Goal: Task Accomplishment & Management: Use online tool/utility

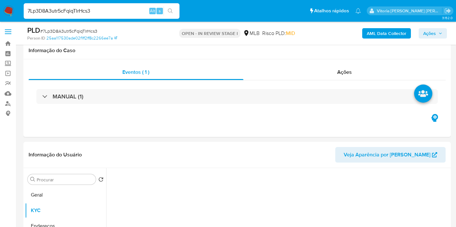
select select "10"
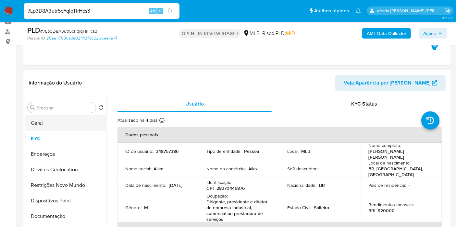
click at [52, 124] on button "Geral" at bounding box center [63, 123] width 76 height 16
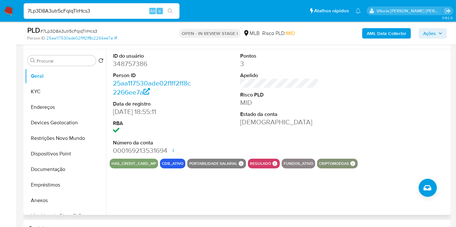
scroll to position [108, 0]
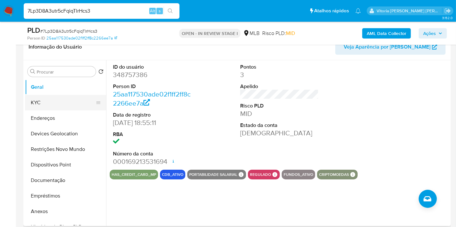
click at [44, 104] on button "KYC" at bounding box center [63, 103] width 76 height 16
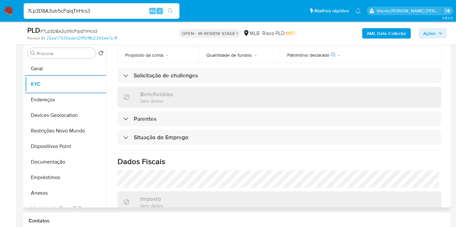
scroll to position [308, 0]
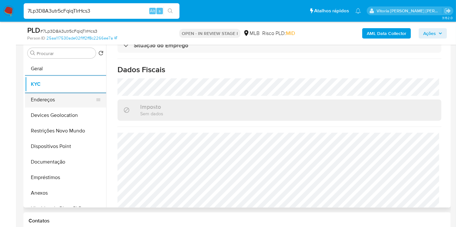
click at [49, 100] on button "Endereços" at bounding box center [63, 100] width 76 height 16
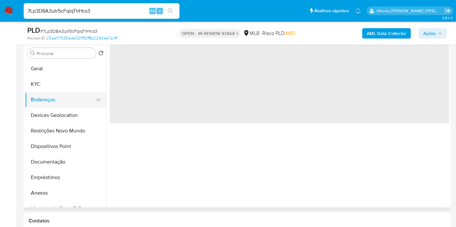
scroll to position [0, 0]
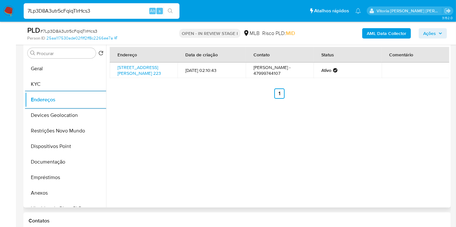
click at [171, 120] on div "Endereço Data de criação Contato Status Comentário Rua Brasília Roschel Gottsfr…" at bounding box center [277, 125] width 343 height 166
click at [47, 115] on button "Devices Geolocation" at bounding box center [63, 116] width 76 height 16
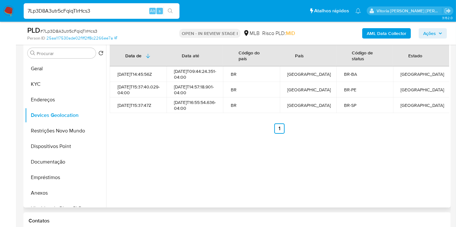
click at [198, 134] on ul "Anterior 1 Siguiente" at bounding box center [279, 129] width 339 height 10
click at [47, 134] on button "Restrições Novo Mundo" at bounding box center [63, 131] width 76 height 16
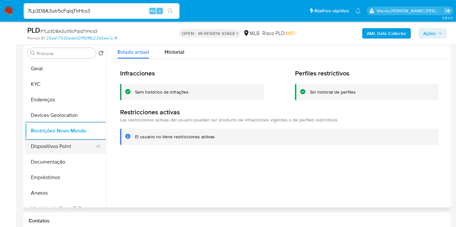
click at [52, 146] on button "Dispositivos Point" at bounding box center [63, 147] width 76 height 16
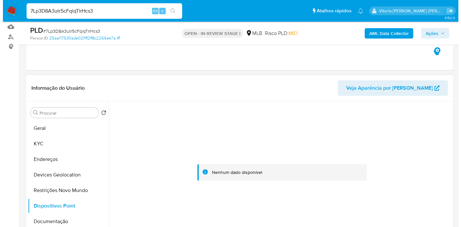
scroll to position [126, 0]
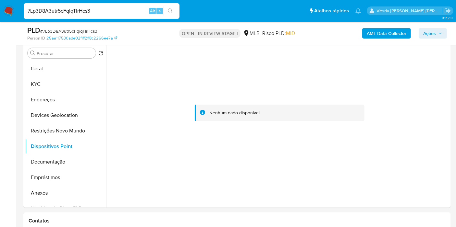
click at [391, 35] on b "AML Data Collector" at bounding box center [386, 33] width 40 height 10
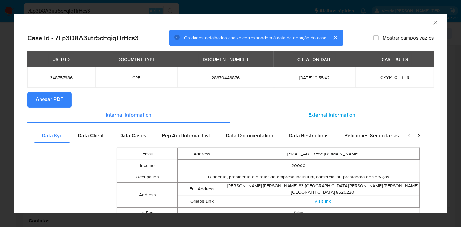
click at [335, 112] on span "External information" at bounding box center [331, 115] width 47 height 7
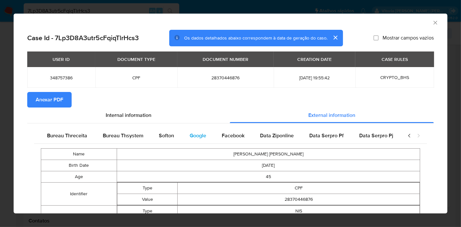
click at [197, 137] on span "Google" at bounding box center [198, 135] width 17 height 7
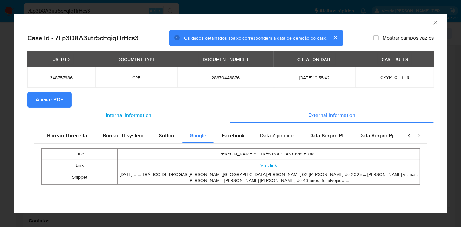
scroll to position [0, 212]
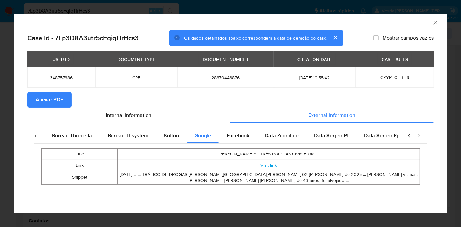
click at [389, 100] on section "Anexar PDF" at bounding box center [230, 100] width 407 height 16
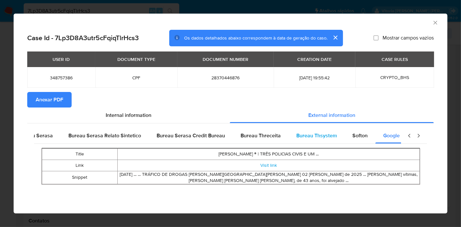
scroll to position [0, 0]
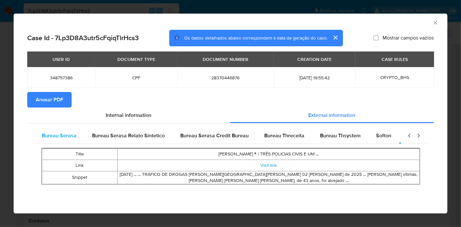
click at [76, 137] on div "Bureau Serasa" at bounding box center [59, 136] width 50 height 16
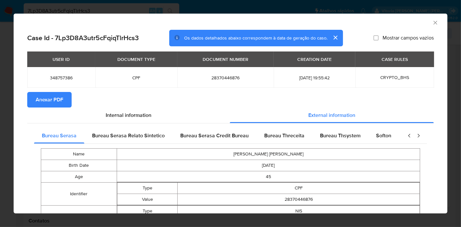
click at [177, 99] on section "Anexar PDF" at bounding box center [230, 100] width 407 height 16
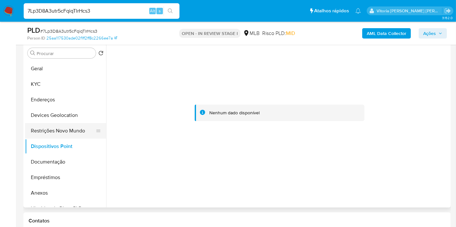
scroll to position [144, 0]
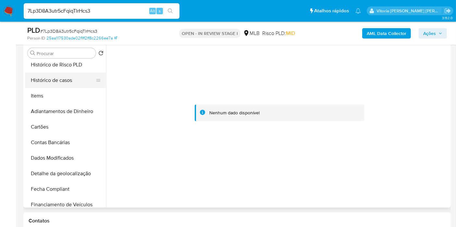
click at [67, 78] on button "Histórico de casos" at bounding box center [63, 81] width 76 height 16
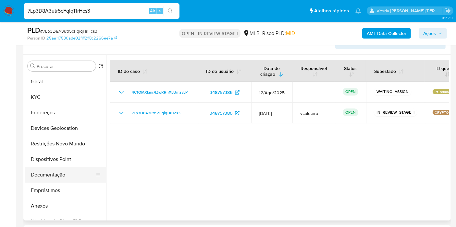
scroll to position [72, 0]
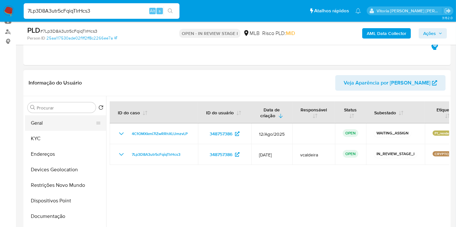
click at [42, 123] on button "Geral" at bounding box center [63, 123] width 76 height 16
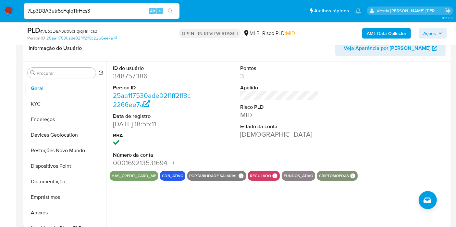
scroll to position [108, 0]
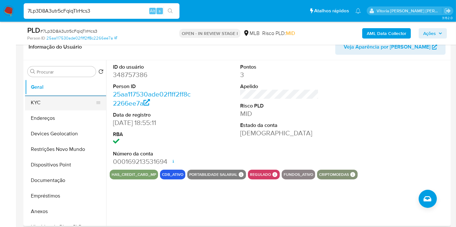
click at [44, 103] on button "KYC" at bounding box center [63, 103] width 76 height 16
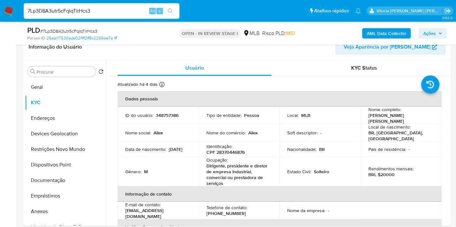
click at [432, 33] on span "Ações" at bounding box center [429, 33] width 13 height 10
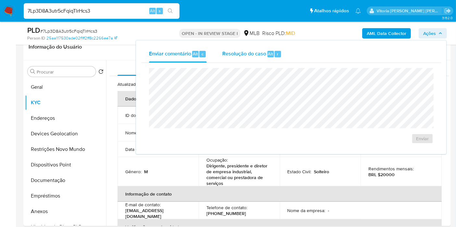
drag, startPoint x: 258, startPoint y: 60, endPoint x: 255, endPoint y: 61, distance: 3.8
click at [257, 60] on div "Resolução do caso Alt r" at bounding box center [251, 54] width 59 height 17
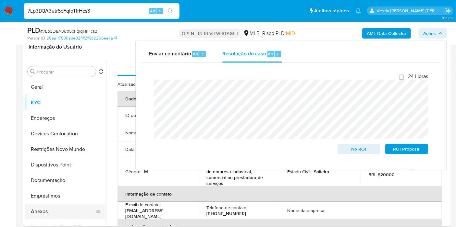
drag, startPoint x: 41, startPoint y: 210, endPoint x: 45, endPoint y: 209, distance: 4.6
click at [41, 210] on button "Anexos" at bounding box center [63, 212] width 76 height 16
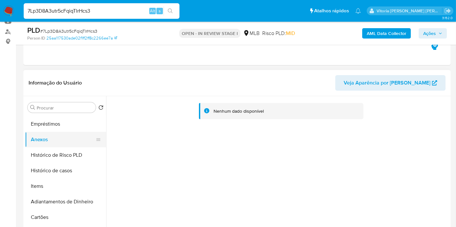
click at [42, 141] on button "Anexos" at bounding box center [63, 140] width 76 height 16
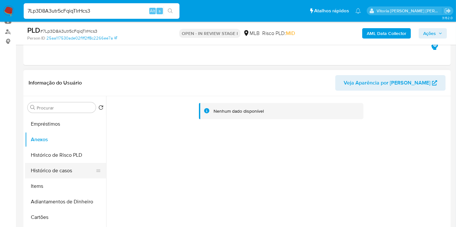
click at [55, 177] on button "Histórico de casos" at bounding box center [63, 171] width 76 height 16
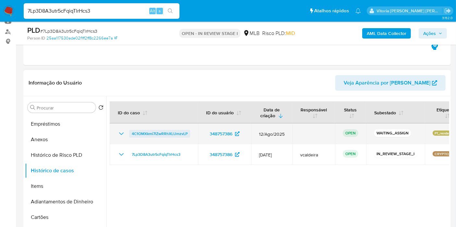
click at [143, 132] on span "4C1OMXkmi7lZwRRhXLUmzvLP" at bounding box center [160, 134] width 56 height 8
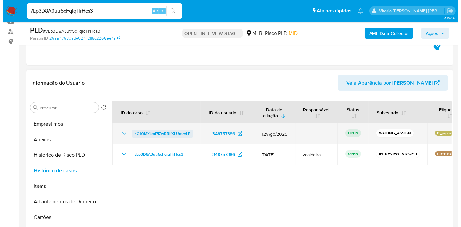
scroll to position [124, 0]
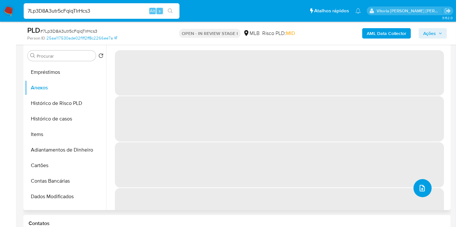
click at [418, 191] on icon "upload-file" at bounding box center [422, 188] width 8 height 8
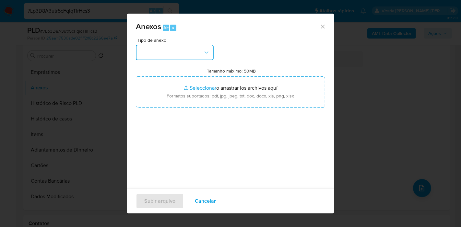
click at [198, 50] on button "button" at bounding box center [175, 53] width 78 height 16
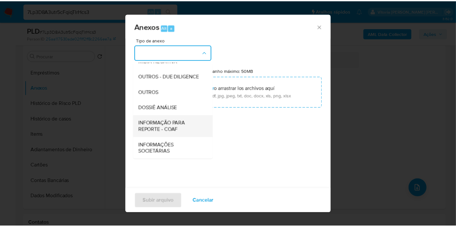
scroll to position [100, 0]
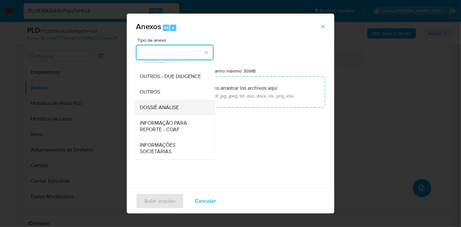
click at [166, 108] on span "DOSSIÊ ANÁLISE" at bounding box center [159, 107] width 39 height 6
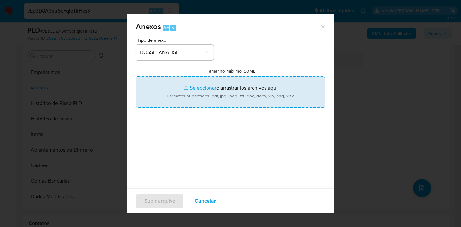
type input "C:\fakepath\7Lp3D8A3utr5cFqiqTlrHcs3 - CPF 28370446876 - ALEX APARECIDO DE LIMA…"
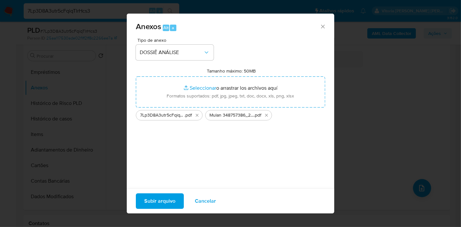
click at [166, 198] on span "Subir arquivo" at bounding box center [159, 201] width 31 height 14
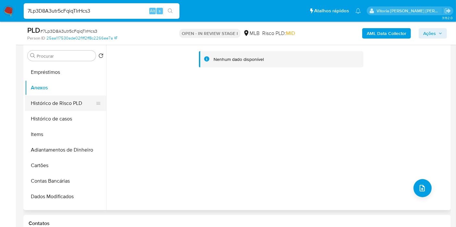
click at [42, 107] on button "Histórico de Risco PLD" at bounding box center [63, 104] width 76 height 16
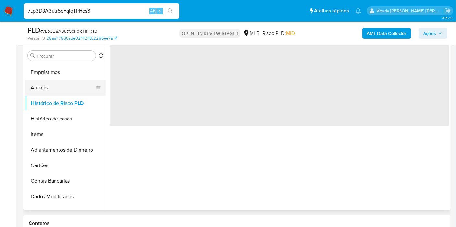
click at [46, 85] on button "Anexos" at bounding box center [63, 88] width 76 height 16
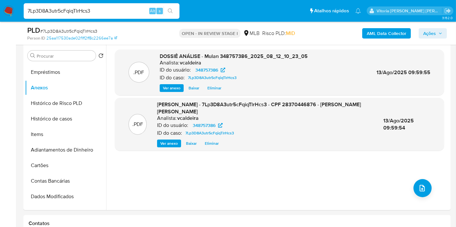
click at [423, 38] on span "Ações" at bounding box center [429, 33] width 13 height 10
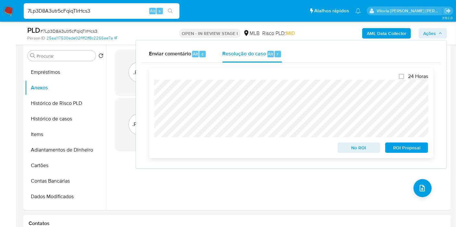
click at [352, 149] on span "No ROI" at bounding box center [359, 147] width 34 height 9
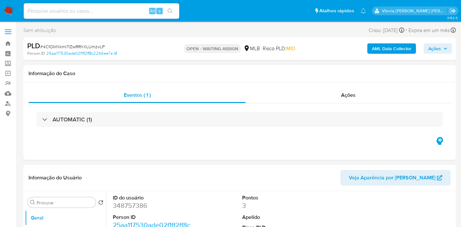
select select "10"
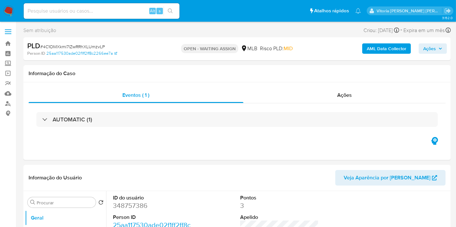
click at [435, 52] on span "Ações" at bounding box center [429, 48] width 13 height 10
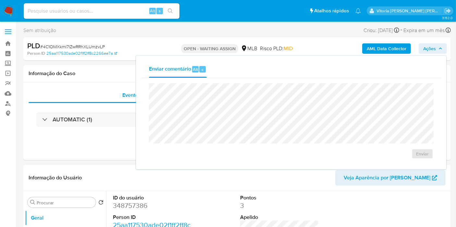
click at [10, 11] on img at bounding box center [8, 11] width 11 height 11
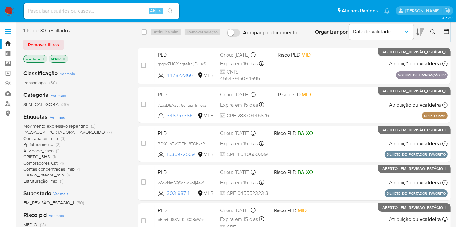
click at [430, 34] on icon at bounding box center [432, 32] width 5 height 5
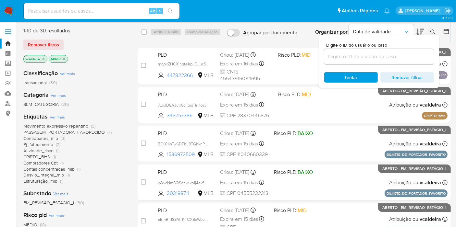
click at [340, 51] on div at bounding box center [379, 57] width 110 height 16
click at [339, 53] on div at bounding box center [379, 57] width 110 height 16
click at [340, 56] on input at bounding box center [379, 57] width 110 height 8
click at [350, 57] on input at bounding box center [379, 57] width 110 height 8
paste input "4C1OMXkmi7lZwRRhXLUmzvLP"
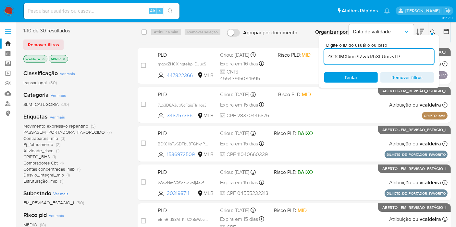
type input "4C1OMXkmi7lZwRRhXLUmzvLP"
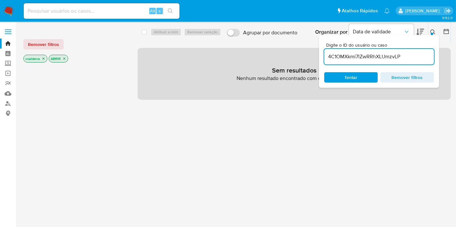
click at [42, 58] on icon "fechar filtro" at bounding box center [44, 59] width 4 height 4
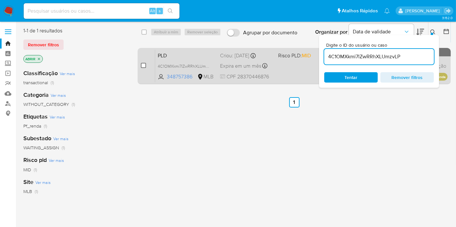
click at [142, 66] on input "checkbox" at bounding box center [143, 65] width 5 height 5
checkbox input "true"
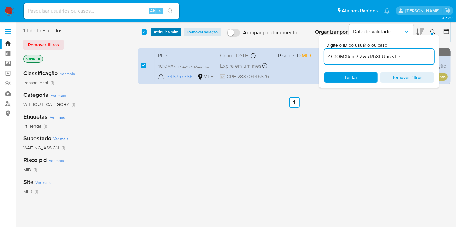
click at [171, 29] on font "Atribuir a mim" at bounding box center [166, 32] width 24 height 8
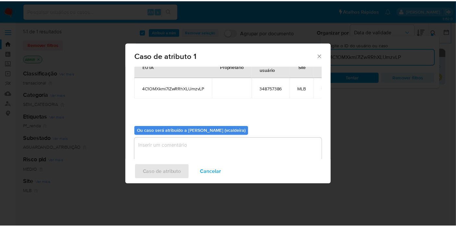
scroll to position [33, 0]
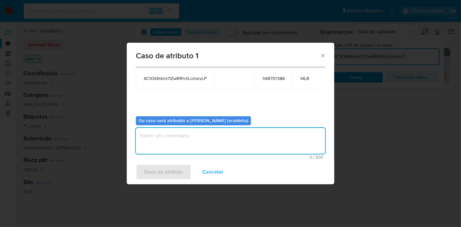
click at [163, 139] on textarea "atribuir-modal" at bounding box center [230, 141] width 189 height 26
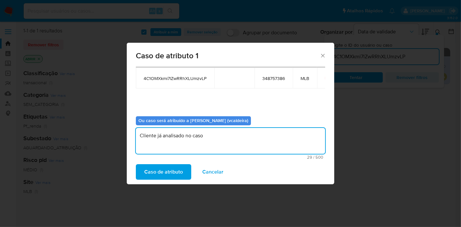
paste textarea "7Lp3D8A3utr5cFqiqTlrHcs3"
click at [166, 136] on textarea "Cliente já analisado no caso 7Lp3D8A3utr5cFqiqTlrHcs3." at bounding box center [230, 141] width 189 height 26
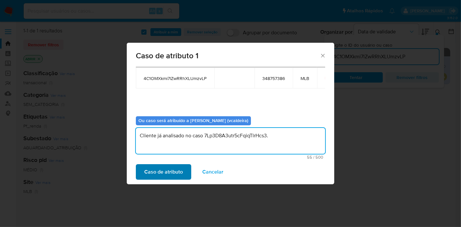
type textarea "Cliente já analisado no caso 7Lp3D8A3utr5cFqiqTlrHcs3."
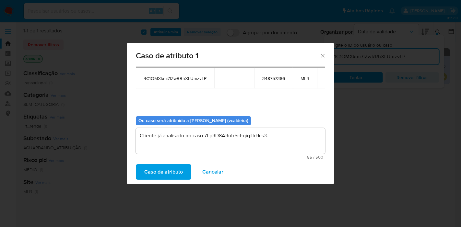
click at [160, 174] on font "Caso de atributo" at bounding box center [163, 172] width 39 height 16
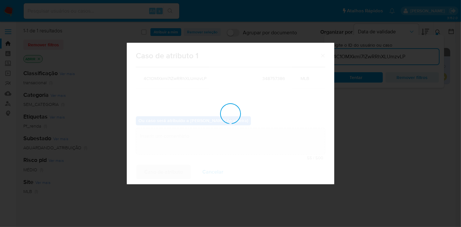
checkbox input "false"
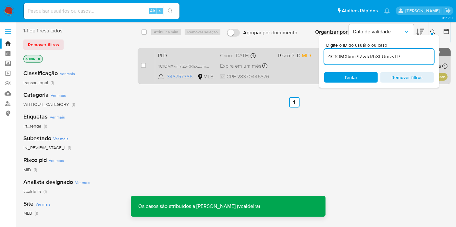
click at [185, 51] on span "PLD" at bounding box center [186, 55] width 57 height 8
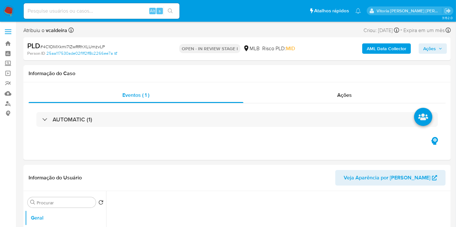
click at [423, 50] on span "Ações" at bounding box center [429, 48] width 13 height 10
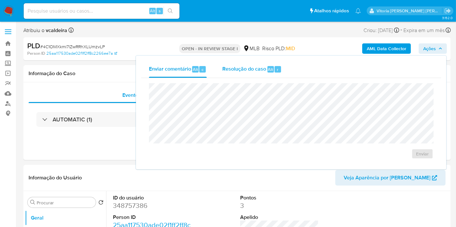
click at [254, 65] on div "Resolução do caso Alt r" at bounding box center [251, 69] width 59 height 17
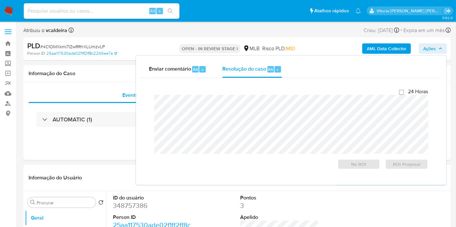
select select "10"
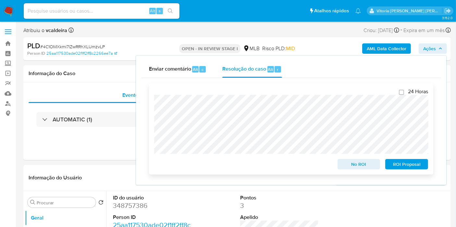
click at [358, 161] on span "No ROI" at bounding box center [359, 164] width 34 height 9
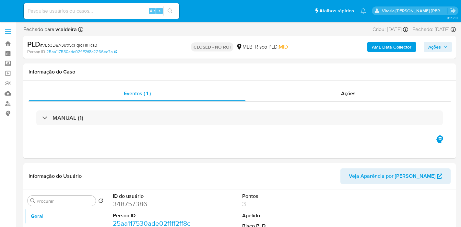
select select "10"
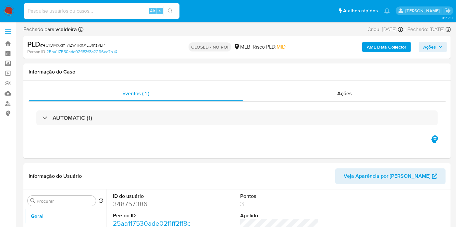
click at [87, 10] on input at bounding box center [102, 11] width 156 height 8
paste input "3ohs2tG0NUGp3FqkEbQ6G6K5"
type input "3ohs2tG0NUGp3FqkEbQ6G6K5"
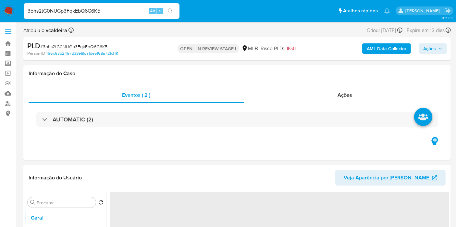
select select "10"
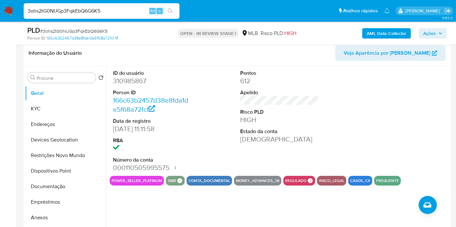
scroll to position [108, 0]
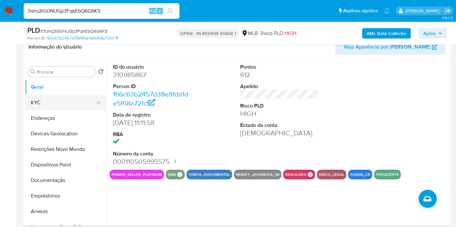
click at [69, 99] on button "KYC" at bounding box center [63, 103] width 76 height 16
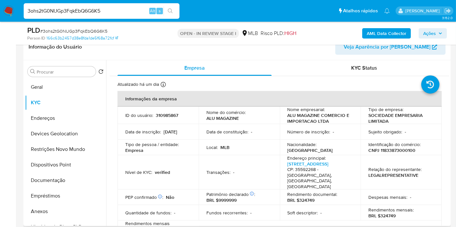
click at [398, 156] on td "Relação do representante : LEGALREPRESENTATIVE" at bounding box center [400, 172] width 81 height 34
click at [396, 150] on p "CNPJ 11833873000100" at bounding box center [391, 151] width 47 height 6
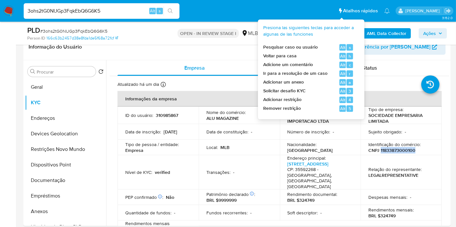
copy p "11833873000100"
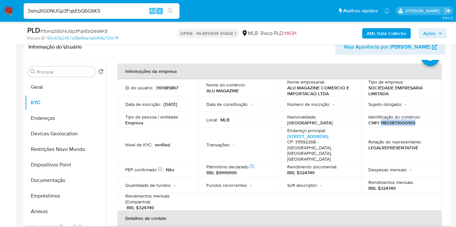
scroll to position [27, 0]
click at [162, 89] on p "310985867" at bounding box center [167, 88] width 22 height 6
copy p "310985867"
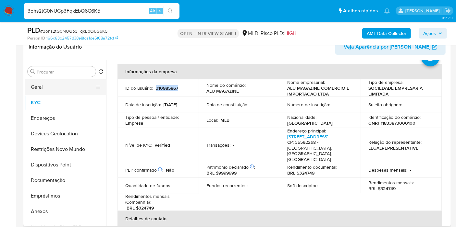
click at [54, 86] on button "Geral" at bounding box center [63, 87] width 76 height 16
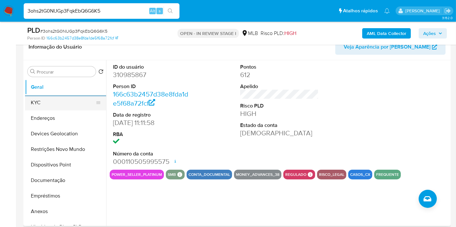
click at [40, 101] on button "KYC" at bounding box center [63, 103] width 76 height 16
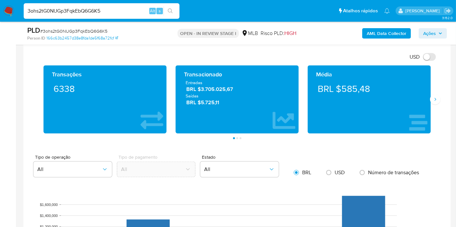
scroll to position [468, 0]
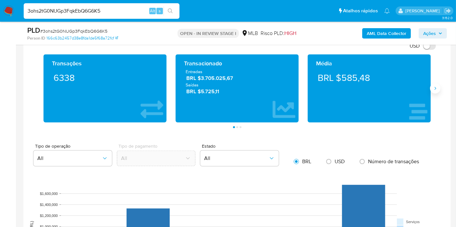
click at [435, 88] on icon "Siguiente" at bounding box center [434, 88] width 5 height 5
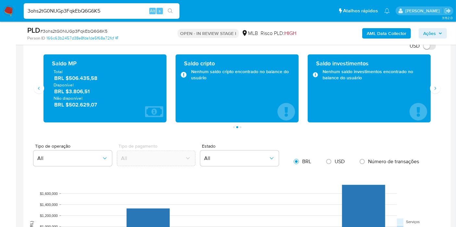
drag, startPoint x: 99, startPoint y: 105, endPoint x: 68, endPoint y: 105, distance: 30.5
click at [68, 105] on span "BRL $502.629,07" at bounding box center [105, 104] width 102 height 7
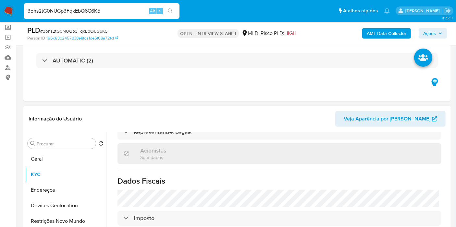
scroll to position [72, 0]
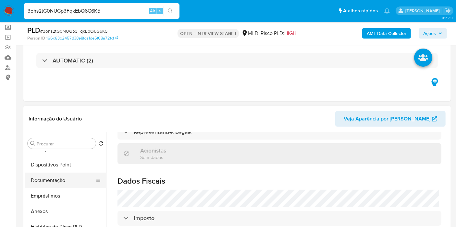
click at [61, 181] on button "Documentação" at bounding box center [63, 181] width 76 height 16
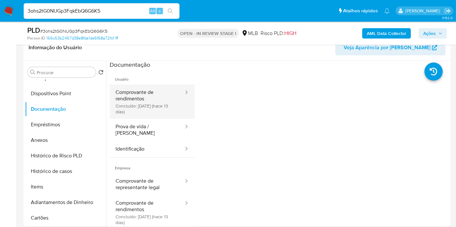
scroll to position [108, 0]
click at [166, 97] on button "Comprovante de rendimentos Concluído: 31/07/2025 (hace 13 días)" at bounding box center [147, 101] width 75 height 34
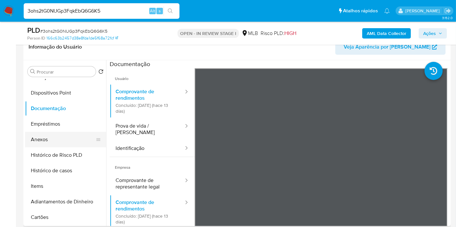
scroll to position [0, 0]
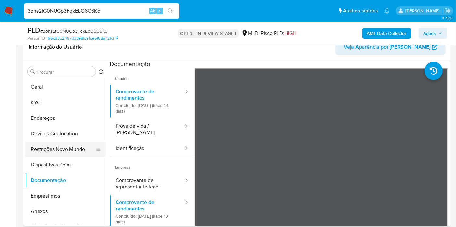
click at [42, 149] on button "Restrições Novo Mundo" at bounding box center [63, 150] width 76 height 16
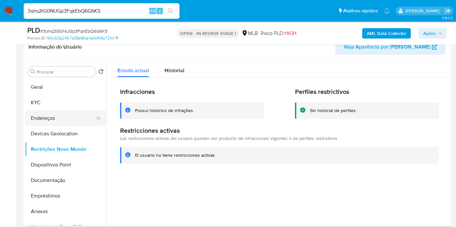
click at [49, 113] on button "Endereços" at bounding box center [63, 119] width 76 height 16
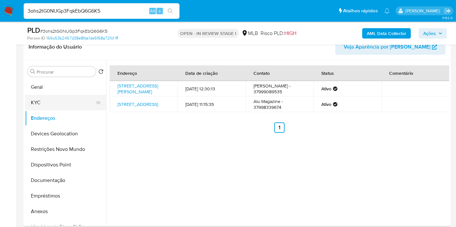
click at [42, 99] on button "KYC" at bounding box center [63, 103] width 76 height 16
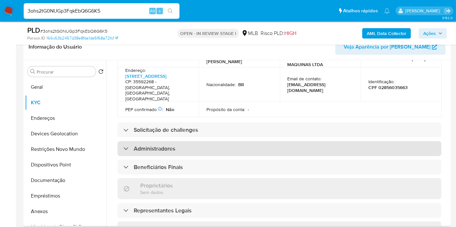
scroll to position [208, 0]
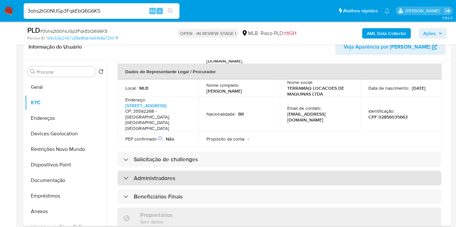
click at [171, 171] on div "Administradores" at bounding box center [279, 178] width 324 height 15
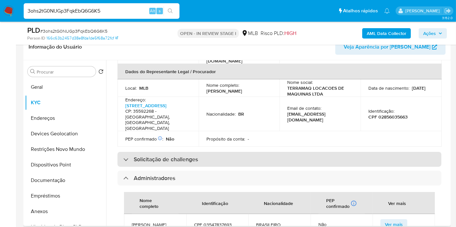
click at [165, 156] on h3 "Solicitação de challenges" at bounding box center [166, 159] width 64 height 7
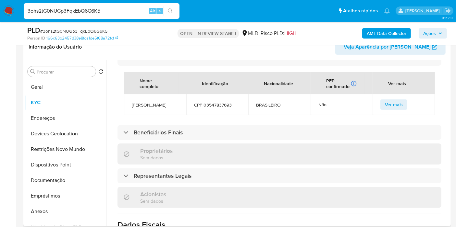
scroll to position [388, 0]
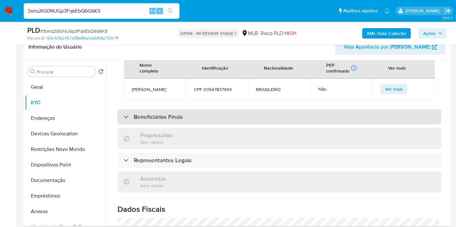
click at [169, 113] on h3 "Beneficiários Finais" at bounding box center [158, 116] width 49 height 7
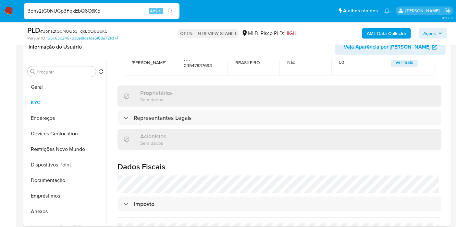
scroll to position [489, 0]
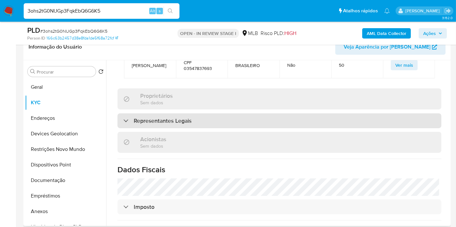
click at [161, 117] on h3 "Representantes Legais" at bounding box center [163, 120] width 58 height 7
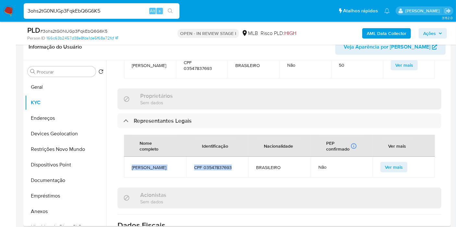
drag, startPoint x: 237, startPoint y: 158, endPoint x: 132, endPoint y: 153, distance: 105.2
click at [132, 157] on tr "MONICA BUENO DOS SANTOS CPF 03547837693 BRASILEIRO Não Ver mais" at bounding box center [279, 167] width 311 height 21
copy tr "MONICA BUENO DOS SANTOS CPF 03547837693"
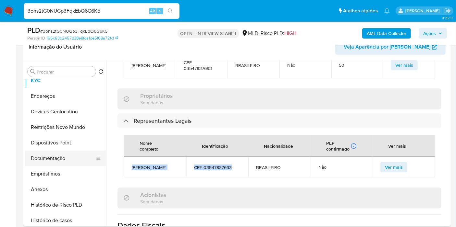
scroll to position [108, 0]
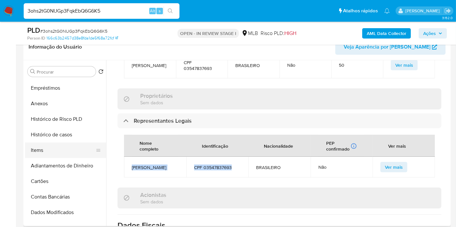
click at [37, 150] on button "Items" at bounding box center [63, 151] width 76 height 16
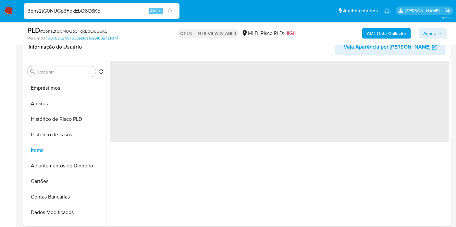
scroll to position [0, 0]
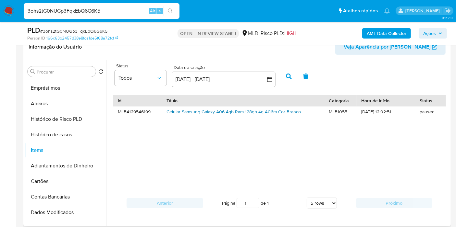
click at [193, 111] on link "Celular Samsung Galaxy A06 4gb Ram 128gb 4g A06m Cor Branco" at bounding box center [233, 112] width 134 height 6
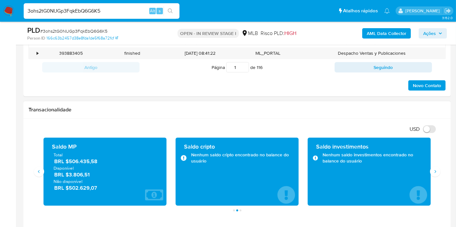
scroll to position [432, 0]
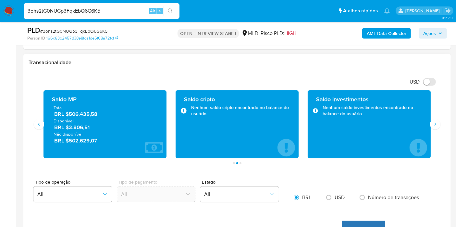
drag, startPoint x: 107, startPoint y: 137, endPoint x: 69, endPoint y: 142, distance: 38.2
click at [69, 142] on span "BRL $502.629,07" at bounding box center [105, 140] width 102 height 7
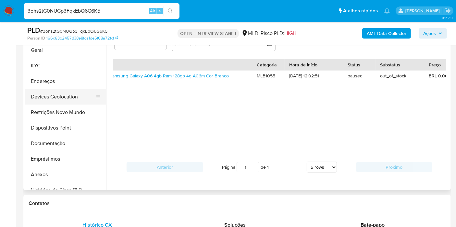
scroll to position [0, 0]
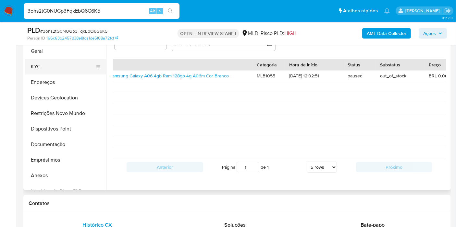
click at [47, 67] on button "KYC" at bounding box center [63, 67] width 76 height 16
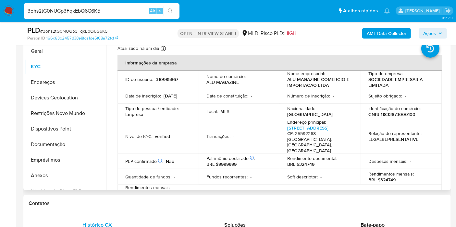
click at [405, 113] on p "CNPJ 11833873000100" at bounding box center [391, 115] width 47 height 6
copy p "11833873000100"
click at [58, 86] on button "Endereços" at bounding box center [63, 83] width 76 height 16
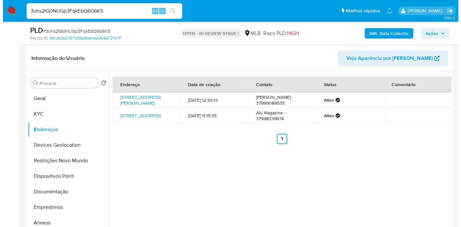
scroll to position [72, 0]
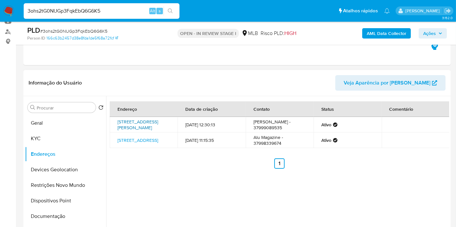
click at [152, 130] on link "Rua Josino Francisco Vidal 166, Lagoa Da Prata, Minas Gerais, 35592326, Brasil …" at bounding box center [137, 125] width 41 height 12
click at [380, 30] on b "AML Data Collector" at bounding box center [386, 33] width 40 height 10
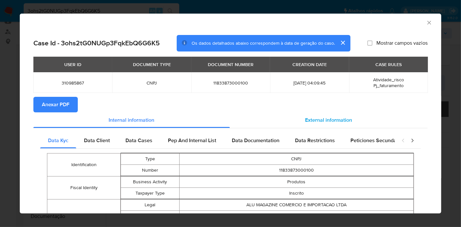
drag, startPoint x: 299, startPoint y: 126, endPoint x: 301, endPoint y: 123, distance: 3.5
click at [300, 125] on div "External information" at bounding box center [329, 121] width 198 height 16
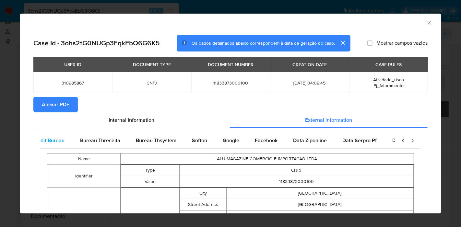
scroll to position [0, 219]
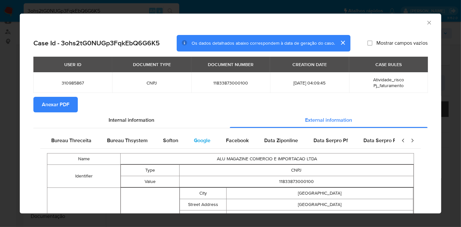
click at [196, 137] on span "Google" at bounding box center [202, 140] width 17 height 7
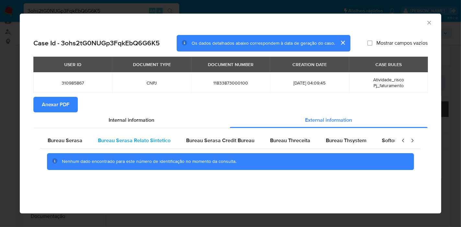
scroll to position [0, 0]
click at [78, 139] on span "Bureau Serasa" at bounding box center [65, 140] width 35 height 7
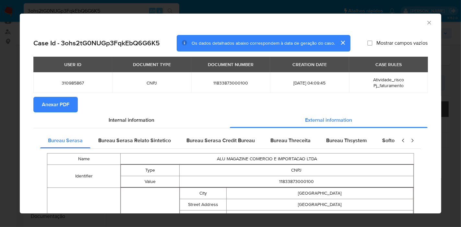
click at [198, 102] on section "Anexar PDF" at bounding box center [230, 105] width 394 height 16
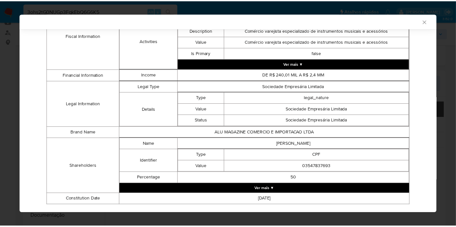
scroll to position [279, 0]
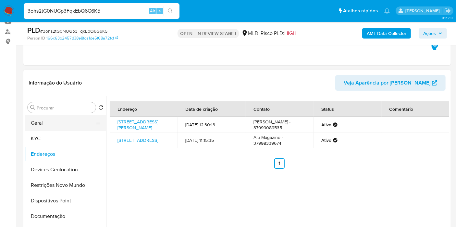
click at [60, 124] on button "Geral" at bounding box center [63, 123] width 76 height 16
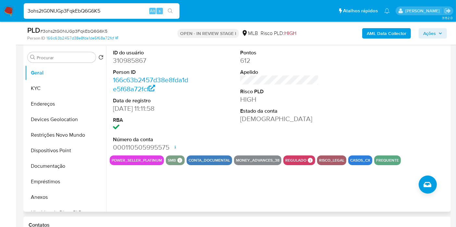
scroll to position [108, 0]
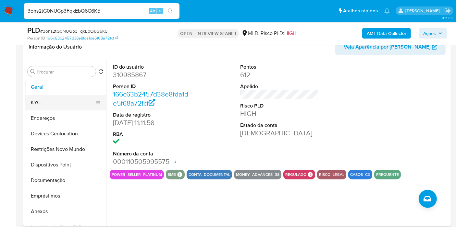
click at [54, 104] on button "KYC" at bounding box center [63, 103] width 76 height 16
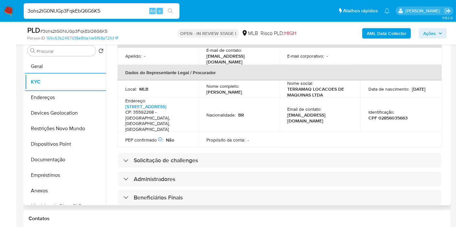
scroll to position [252, 0]
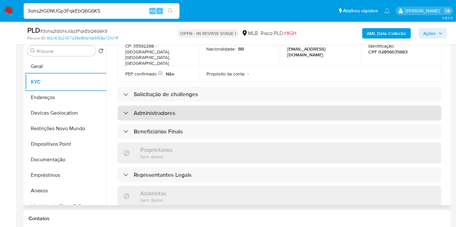
click at [180, 106] on div "Administradores" at bounding box center [279, 113] width 324 height 15
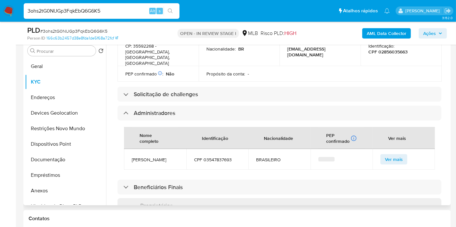
scroll to position [288, 0]
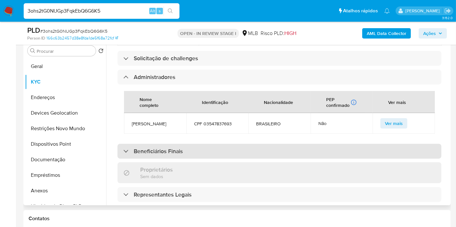
click at [152, 148] on h3 "Beneficiários Finais" at bounding box center [158, 151] width 49 height 7
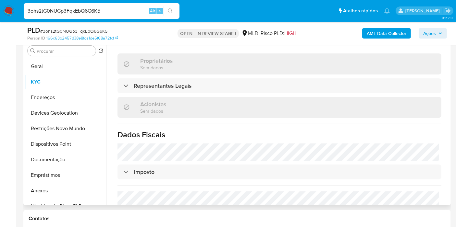
scroll to position [468, 0]
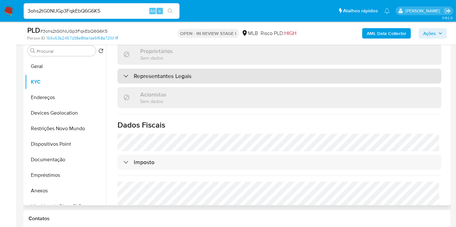
click at [184, 73] on h3 "Representantes Legais" at bounding box center [163, 76] width 58 height 7
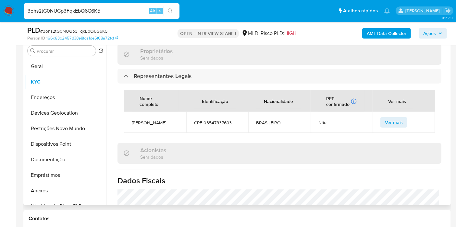
scroll to position [572, 0]
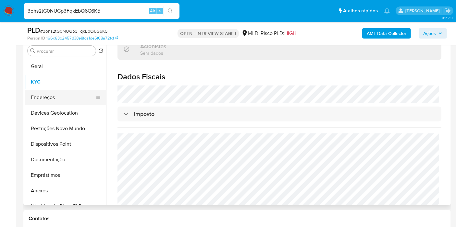
click at [55, 101] on button "Endereços" at bounding box center [63, 98] width 76 height 16
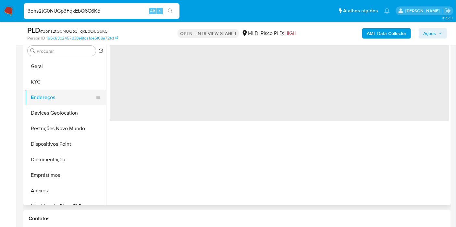
scroll to position [0, 0]
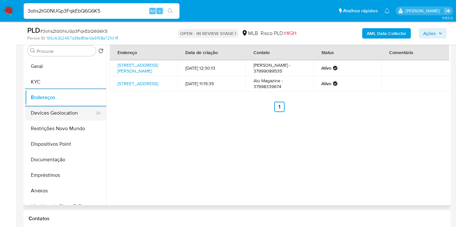
click at [52, 113] on button "Devices Geolocation" at bounding box center [63, 113] width 76 height 16
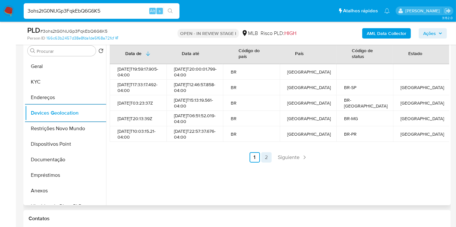
click at [267, 163] on link "2" at bounding box center [266, 157] width 10 height 10
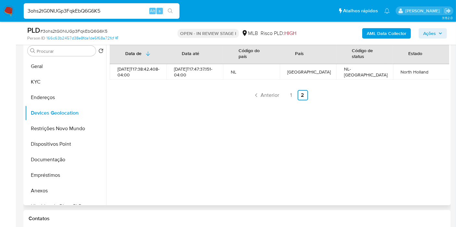
drag, startPoint x: 157, startPoint y: 150, endPoint x: 177, endPoint y: 119, distance: 37.1
click at [156, 150] on div "Data de Data até Código do país País Código de status Estado 2025-06-16T17:38:4…" at bounding box center [277, 123] width 343 height 166
click at [191, 101] on ul "Anterior 1 2 Siguiente" at bounding box center [279, 95] width 339 height 10
click at [62, 124] on button "Restrições Novo Mundo" at bounding box center [63, 129] width 76 height 16
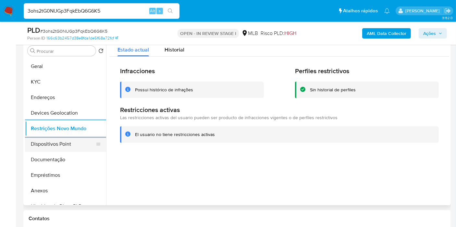
click at [70, 142] on button "Dispositivos Point" at bounding box center [63, 145] width 76 height 16
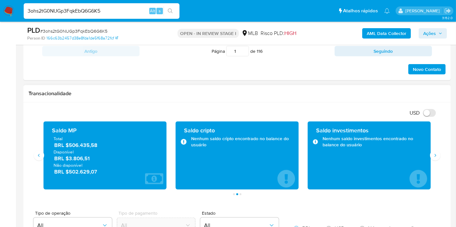
scroll to position [417, 0]
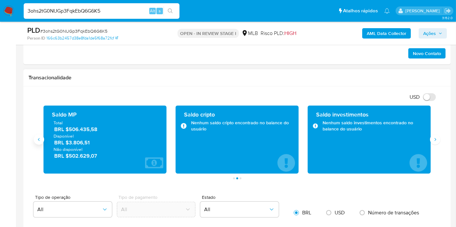
click at [40, 139] on icon "Anterior" at bounding box center [38, 139] width 5 height 5
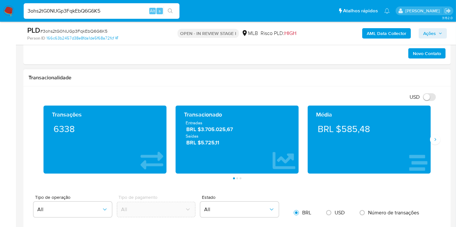
drag, startPoint x: 379, startPoint y: 131, endPoint x: 343, endPoint y: 127, distance: 36.5
click at [343, 127] on div "BRL $585,48" at bounding box center [369, 129] width 113 height 18
click at [428, 31] on span "Ações" at bounding box center [429, 33] width 13 height 10
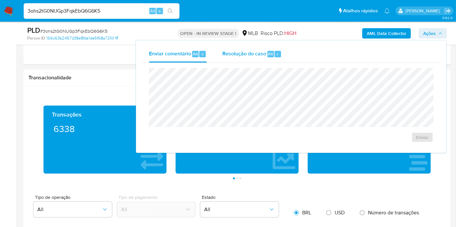
click at [256, 50] on span "Resolução do caso" at bounding box center [244, 53] width 44 height 7
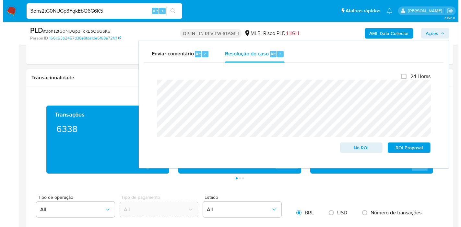
scroll to position [124, 0]
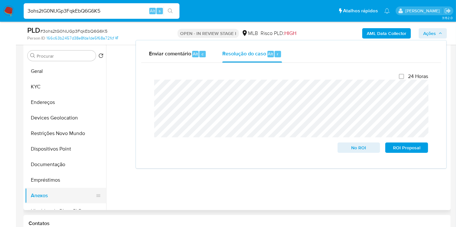
click at [39, 195] on button "Anexos" at bounding box center [63, 196] width 76 height 16
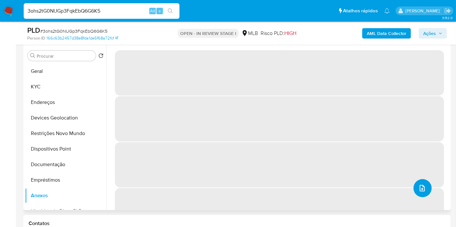
click at [417, 194] on button "upload-file" at bounding box center [422, 188] width 18 height 18
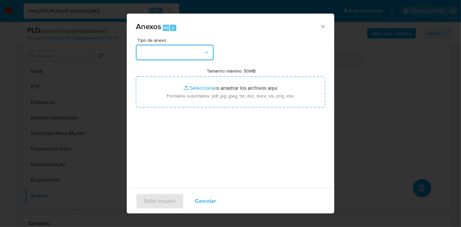
click at [176, 53] on button "button" at bounding box center [175, 53] width 78 height 16
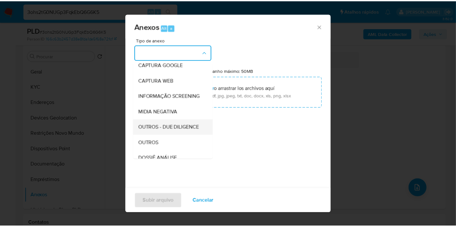
scroll to position [72, 0]
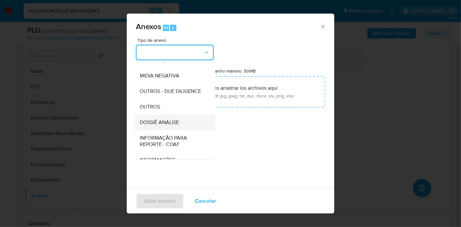
click at [168, 126] on span "DOSSIÊ ANÁLISE" at bounding box center [159, 122] width 39 height 6
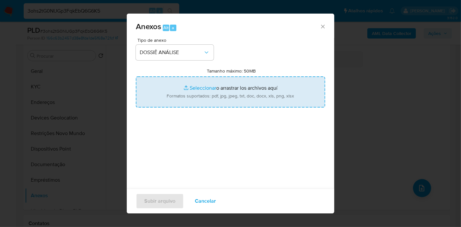
type input "C:\fakepath\Mulan 310985867_2025_08_12_13_49_56.pdf"
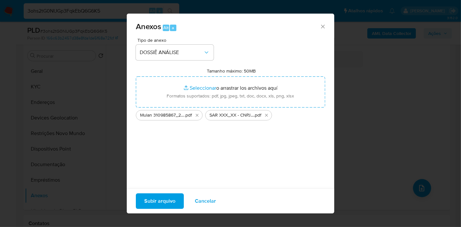
click at [157, 200] on span "Subir arquivo" at bounding box center [159, 201] width 31 height 14
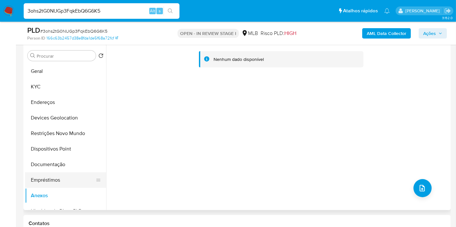
click at [53, 179] on button "Empréstimos" at bounding box center [63, 180] width 76 height 16
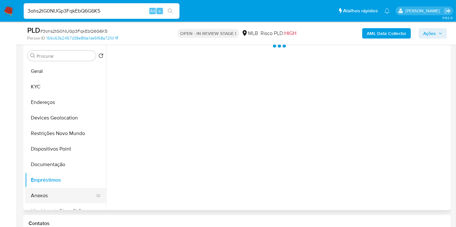
click at [44, 194] on button "Anexos" at bounding box center [63, 196] width 76 height 16
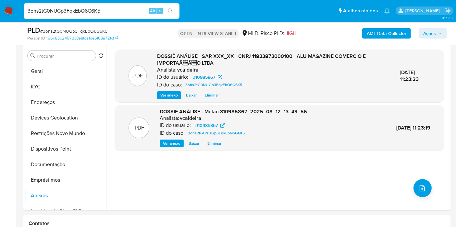
click at [433, 34] on span "Ações" at bounding box center [429, 33] width 13 height 10
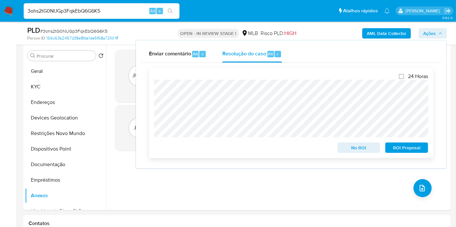
click at [401, 146] on span "ROI Proposal" at bounding box center [406, 147] width 34 height 9
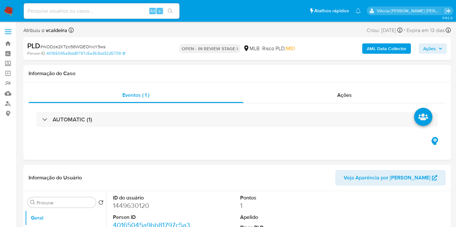
select select "10"
click at [121, 8] on input at bounding box center [102, 11] width 156 height 8
paste input "rkODze2KTzo56WQEOhicY9ws"
type input "rkODze2KTzo56WQEOhicY9ws"
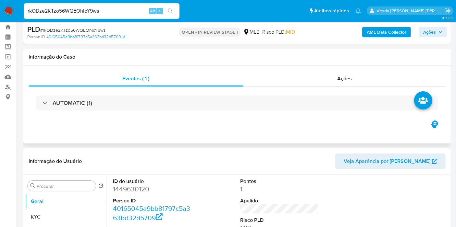
scroll to position [108, 0]
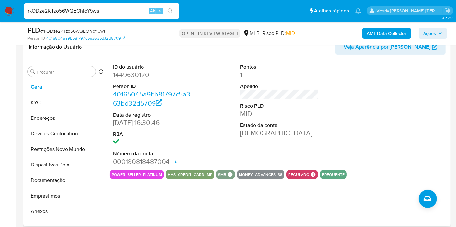
click at [125, 76] on dd "1449630120" at bounding box center [152, 74] width 78 height 9
copy dd "1449630120"
click at [47, 101] on button "KYC" at bounding box center [63, 103] width 76 height 16
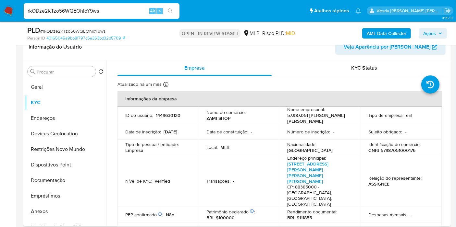
click at [163, 113] on p "1449630120" at bounding box center [168, 116] width 25 height 6
copy p "1449630120"
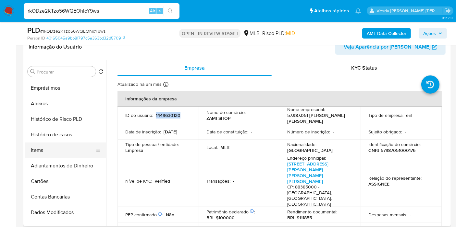
click at [36, 152] on button "Items" at bounding box center [63, 151] width 76 height 16
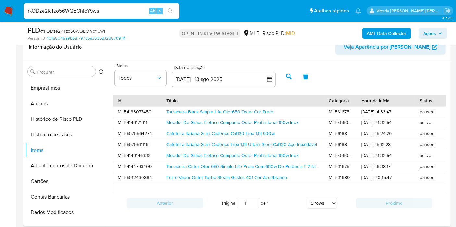
click at [181, 123] on link "Moedor De Grãos Elétrico Compacto Oster Profissional 150w Inox" at bounding box center [232, 122] width 132 height 6
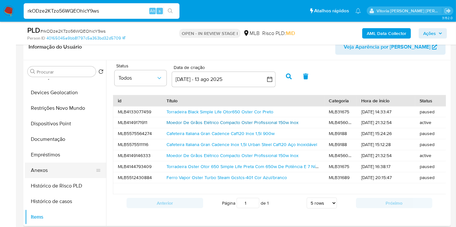
scroll to position [0, 0]
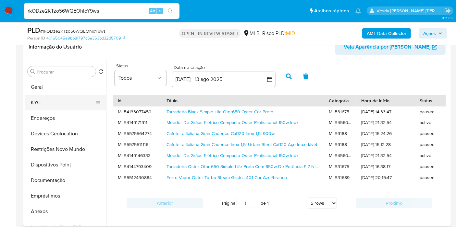
click at [48, 101] on button "KYC" at bounding box center [63, 103] width 76 height 16
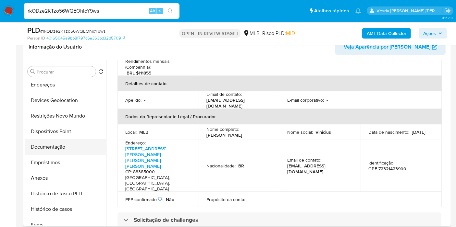
scroll to position [72, 0]
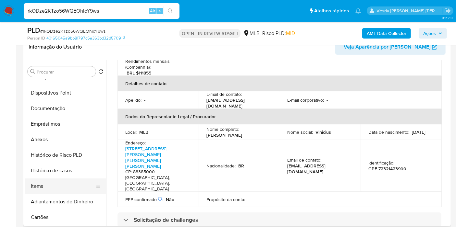
click at [40, 183] on button "Items" at bounding box center [63, 187] width 76 height 16
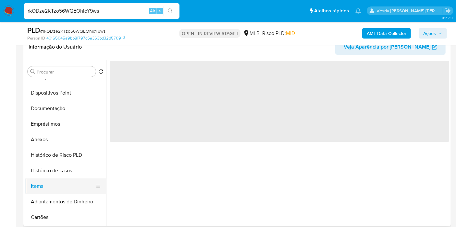
scroll to position [0, 0]
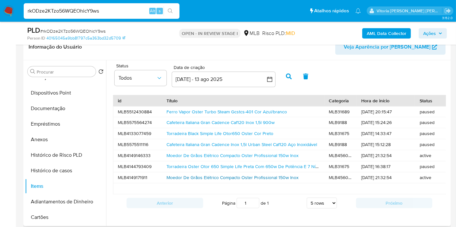
click at [225, 174] on link "Moedor De Grãos Elétrico Compacto Oster Profissional 150w Inox" at bounding box center [232, 177] width 132 height 6
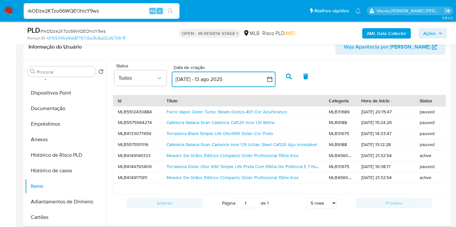
click at [195, 77] on button "14 jul 2025 - 13 ago 2025" at bounding box center [224, 80] width 104 height 16
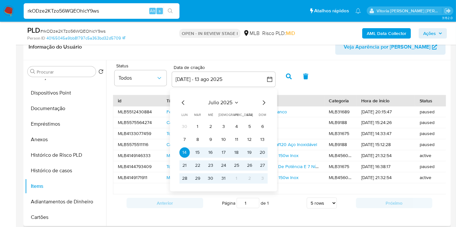
click at [223, 101] on span "julio 2025" at bounding box center [220, 103] width 24 height 6
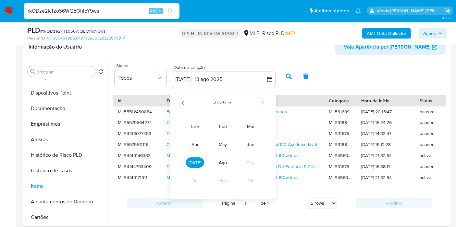
click at [180, 101] on icon "Año anterior" at bounding box center [183, 103] width 8 height 8
click at [199, 129] on button "ene" at bounding box center [195, 126] width 18 height 10
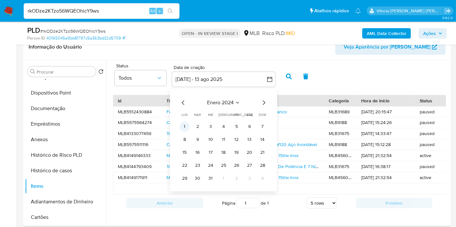
click at [185, 128] on button "1" at bounding box center [184, 127] width 10 height 10
click at [231, 102] on span "enero 2024" at bounding box center [220, 103] width 27 height 6
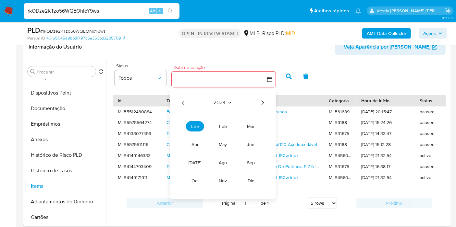
click at [261, 102] on icon "Año siguiente" at bounding box center [262, 103] width 8 height 8
click at [223, 164] on span "ago" at bounding box center [223, 163] width 8 height 6
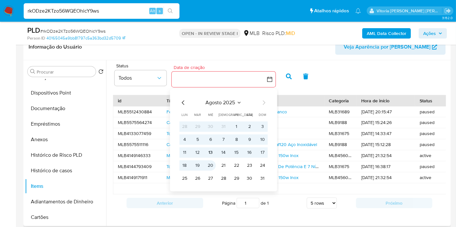
click at [204, 163] on tr "18 19 20 21 22 23 24" at bounding box center [223, 166] width 88 height 10
click at [209, 164] on button "20" at bounding box center [210, 166] width 10 height 10
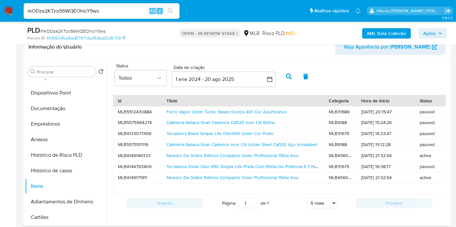
click at [286, 74] on button "button" at bounding box center [288, 77] width 17 height 16
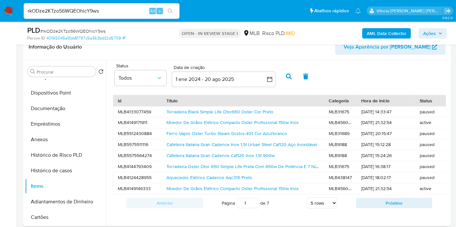
scroll to position [180, 0]
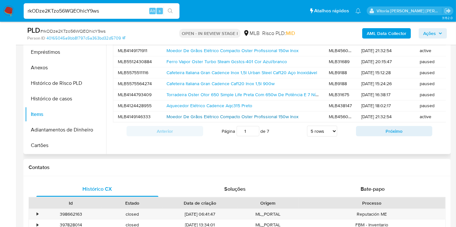
click at [288, 117] on link "Moedor De Grãos Elétrico Compacto Oster Profissional 150w Inox" at bounding box center [232, 116] width 132 height 6
click at [366, 136] on button "Próximo" at bounding box center [394, 131] width 77 height 10
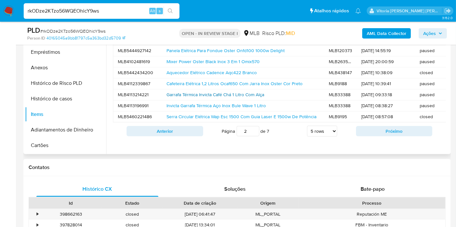
click at [252, 94] on link "Garrafa Térmica Invicta Café Chá 1 Litro Com Alça" at bounding box center [215, 94] width 98 height 6
click at [382, 134] on button "Próximo" at bounding box center [394, 131] width 77 height 10
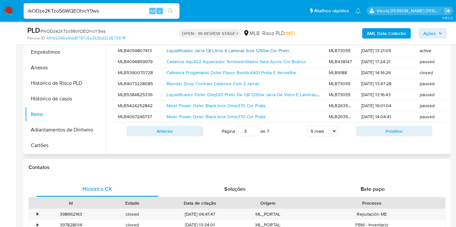
click at [255, 51] on link "Liquidificador Jarra 1,8 Litros 6 Laminas Inox 1250w Cor Preto" at bounding box center [227, 50] width 123 height 6
click at [368, 136] on button "Próximo" at bounding box center [394, 131] width 77 height 10
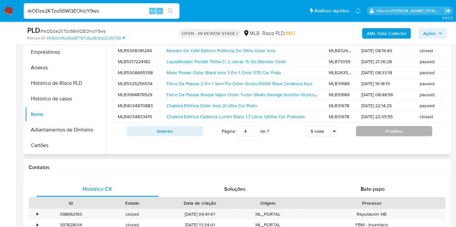
click at [361, 137] on button "Próximo" at bounding box center [394, 131] width 77 height 10
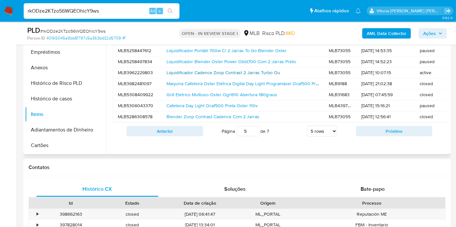
click at [268, 73] on link "Liquidificador Cadence Zoop Contrast 2 Jarras Turbo Ou" at bounding box center [222, 72] width 113 height 6
click at [367, 134] on button "Próximo" at bounding box center [394, 131] width 77 height 10
click at [224, 113] on link "Passadeira A Vapor Portátil Oster 127v Preto" at bounding box center [210, 116] width 89 height 6
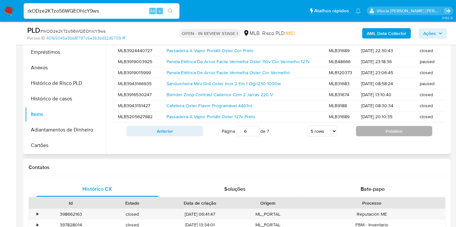
click at [366, 135] on button "Próximo" at bounding box center [394, 131] width 77 height 10
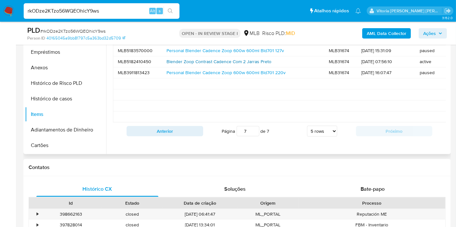
click at [216, 62] on link "Blender Zoop Contrast Cadence Com 2 Jarras Preto" at bounding box center [218, 61] width 105 height 6
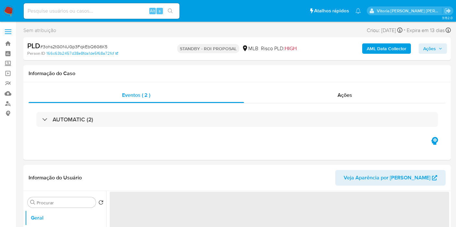
select select "10"
